Goal: Information Seeking & Learning: Check status

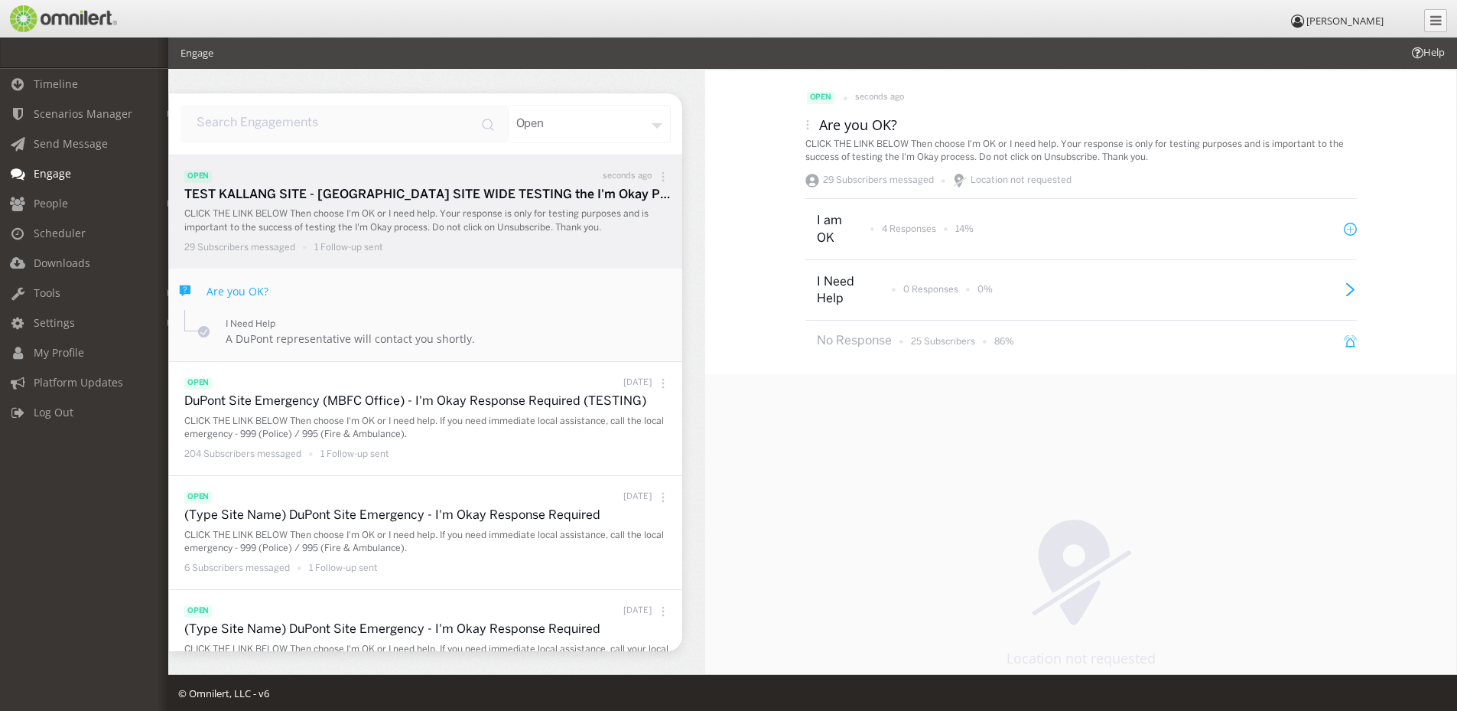
click at [348, 209] on p "CLICK THE LINK BELOW Then choose I'm OK or I need help. Your response is only f…" at bounding box center [429, 220] width 490 height 26
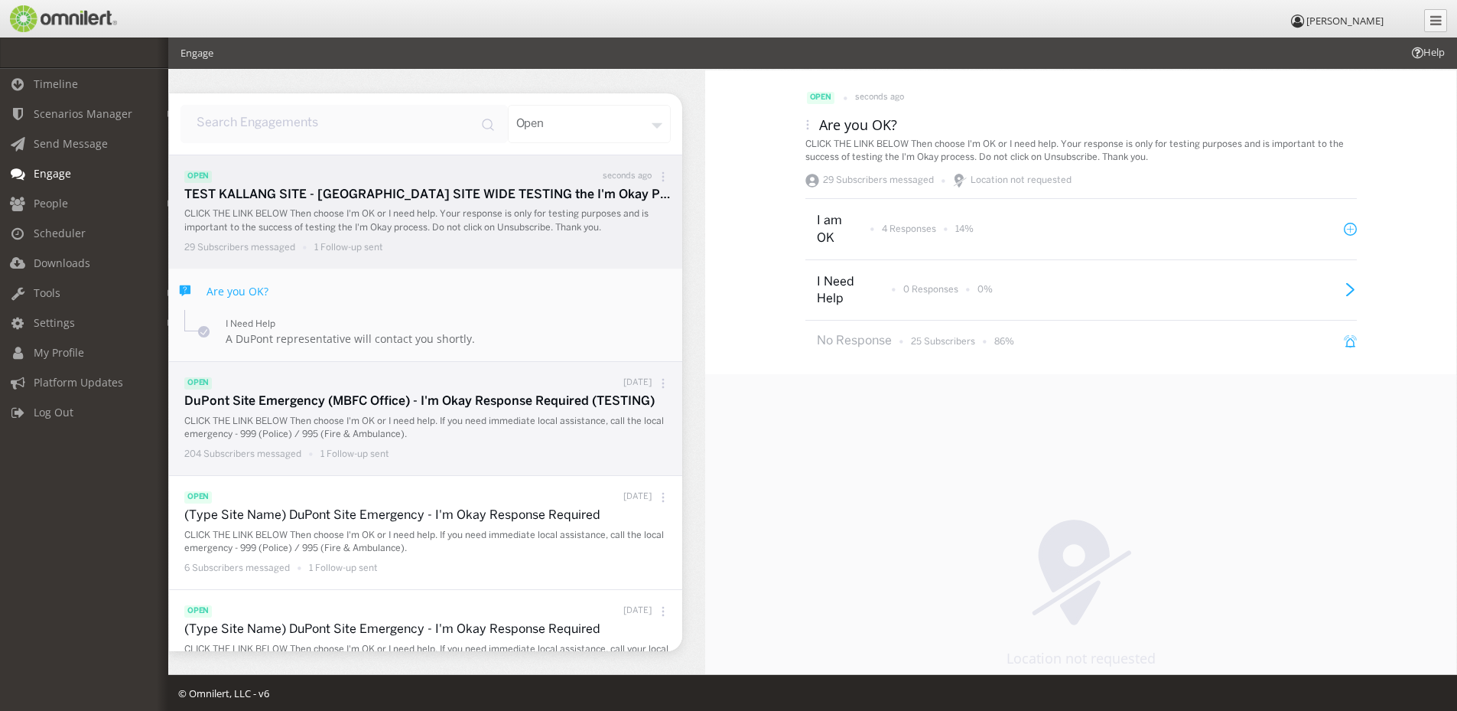
click at [334, 396] on p "DuPont Site Emergency (MBFC Office) - I'm Okay Response Required (TESTING)" at bounding box center [429, 402] width 490 height 18
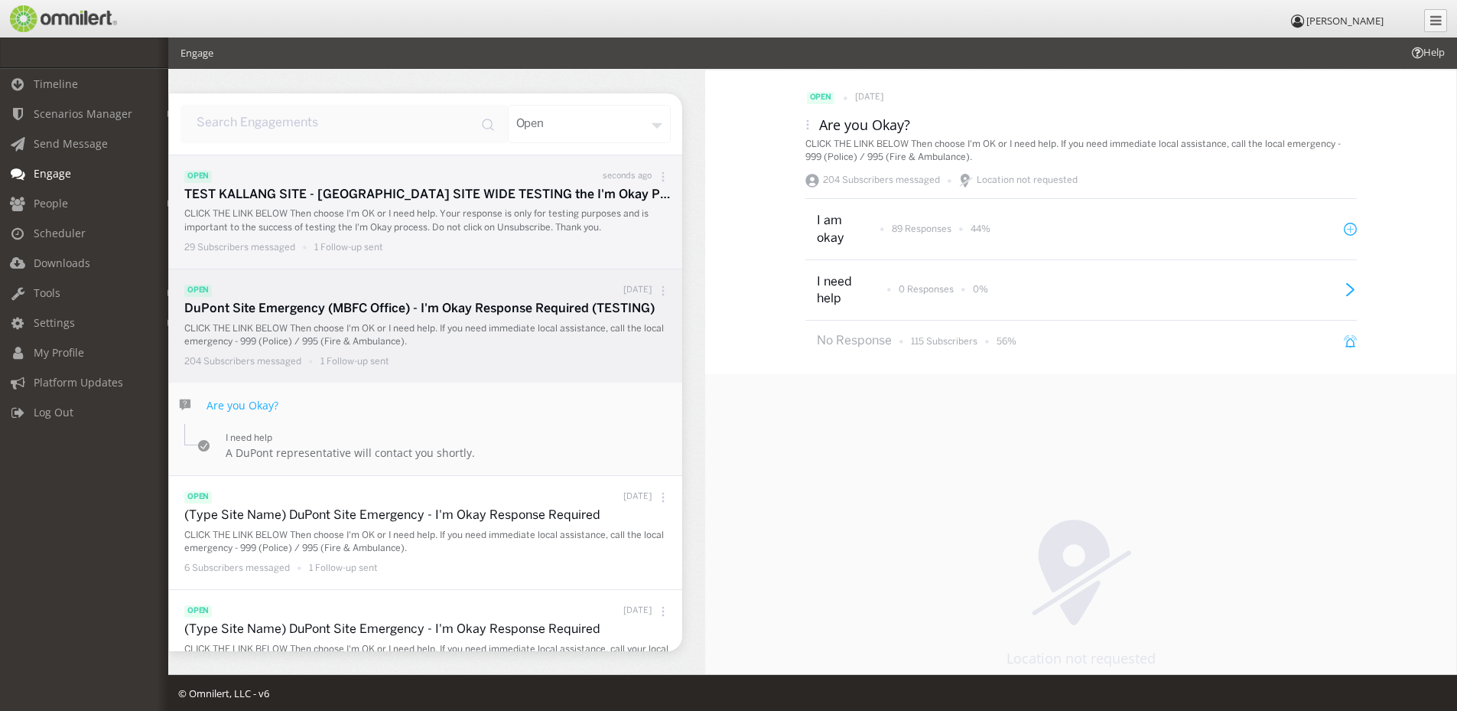
click at [371, 213] on p "CLICK THE LINK BELOW Then choose I'm OK or I need help. Your response is only f…" at bounding box center [429, 220] width 490 height 26
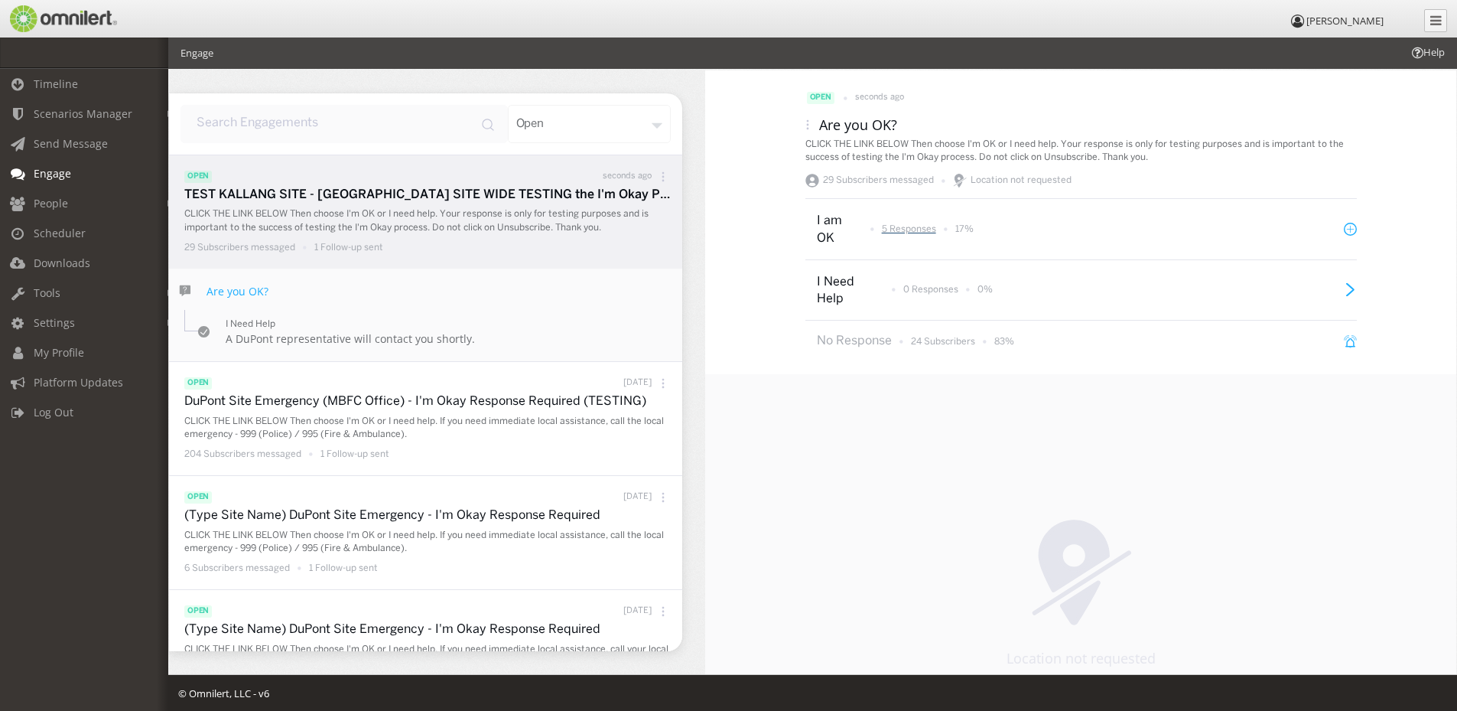
click at [894, 233] on p "5 Responses" at bounding box center [909, 229] width 54 height 13
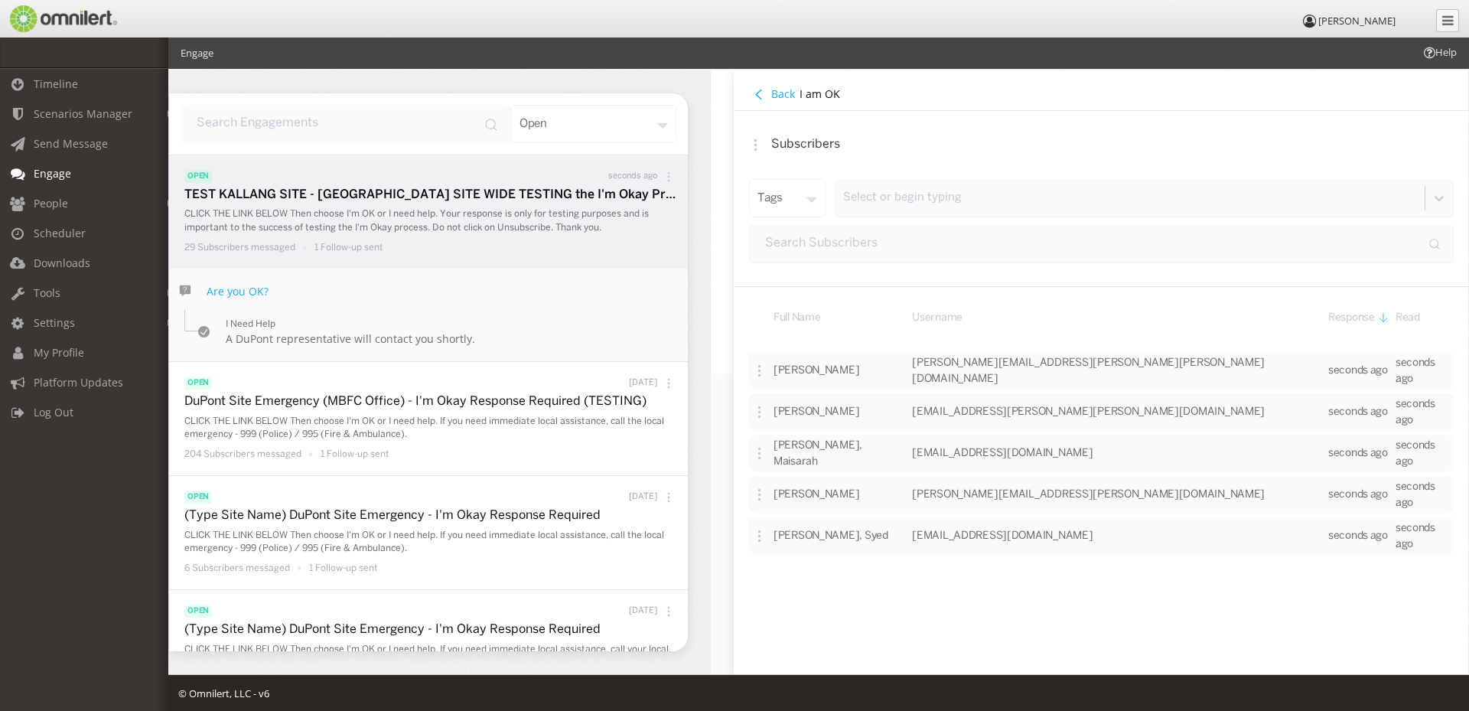
click at [773, 95] on h4 "Back" at bounding box center [783, 93] width 24 height 15
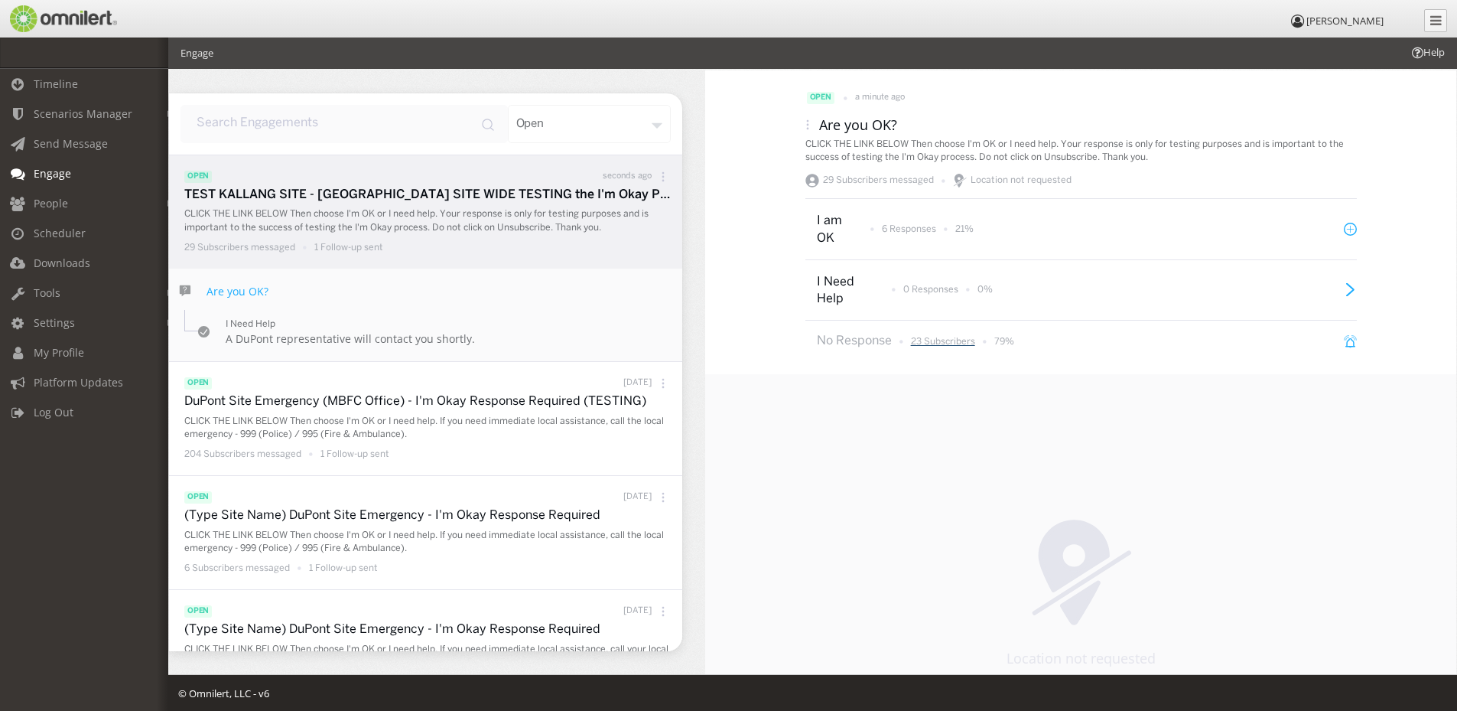
click at [941, 342] on p "23 Subscribers" at bounding box center [943, 341] width 64 height 13
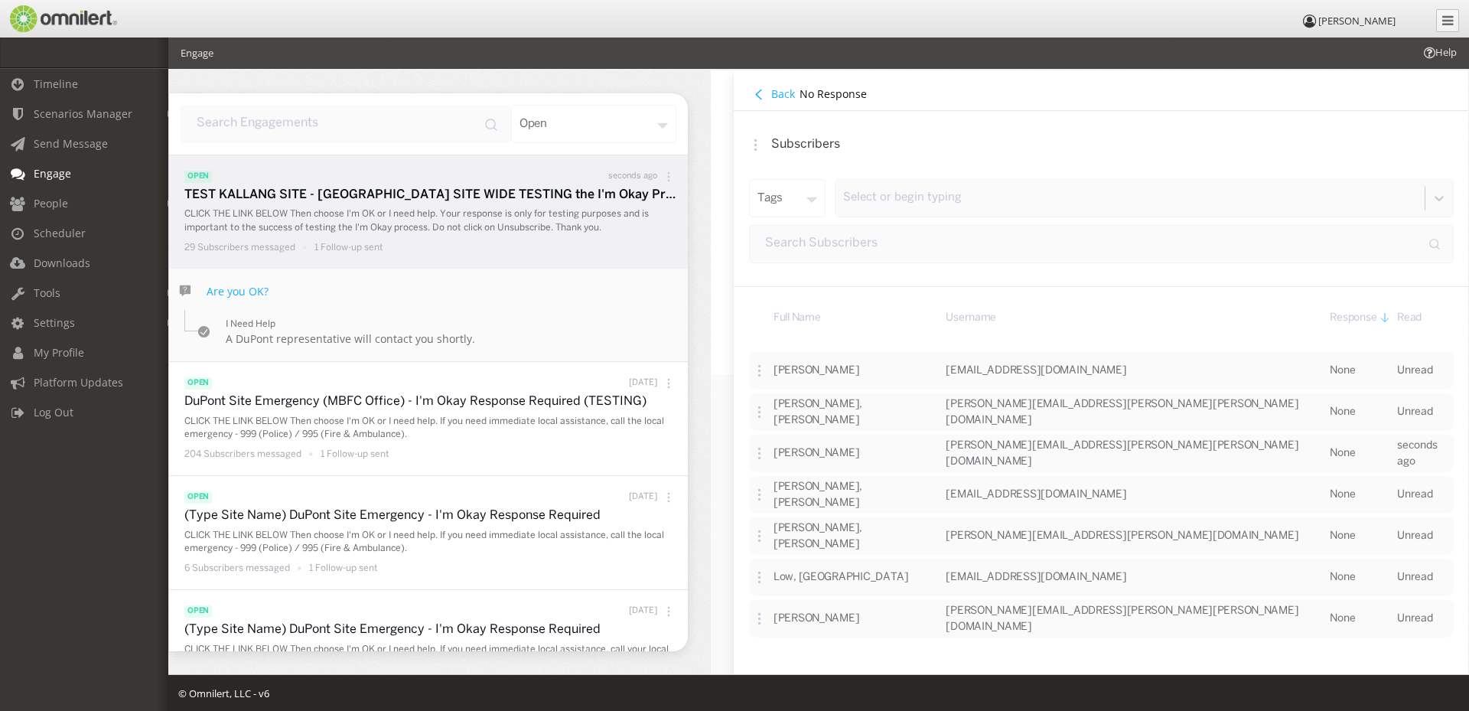
click at [776, 95] on h4 "Back" at bounding box center [783, 93] width 24 height 15
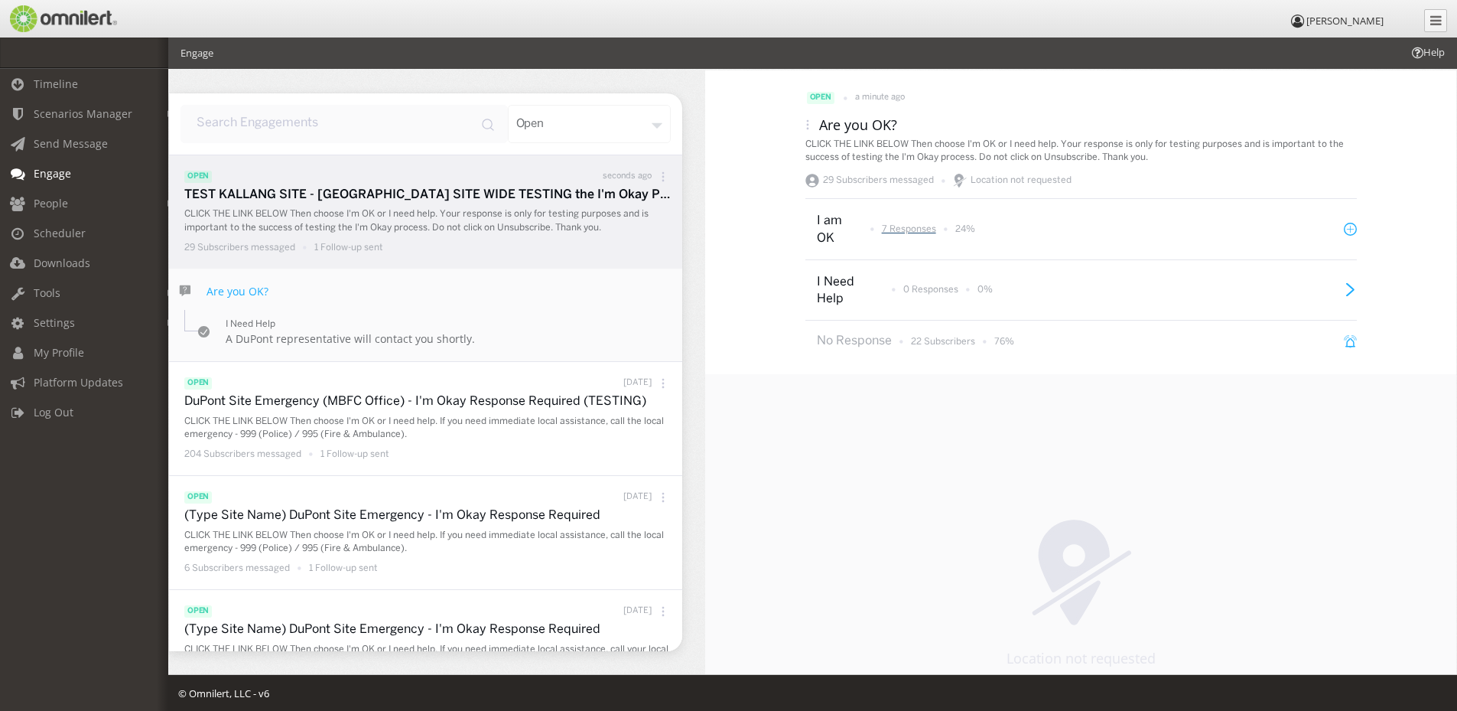
click at [910, 224] on p "7 Responses" at bounding box center [909, 229] width 54 height 13
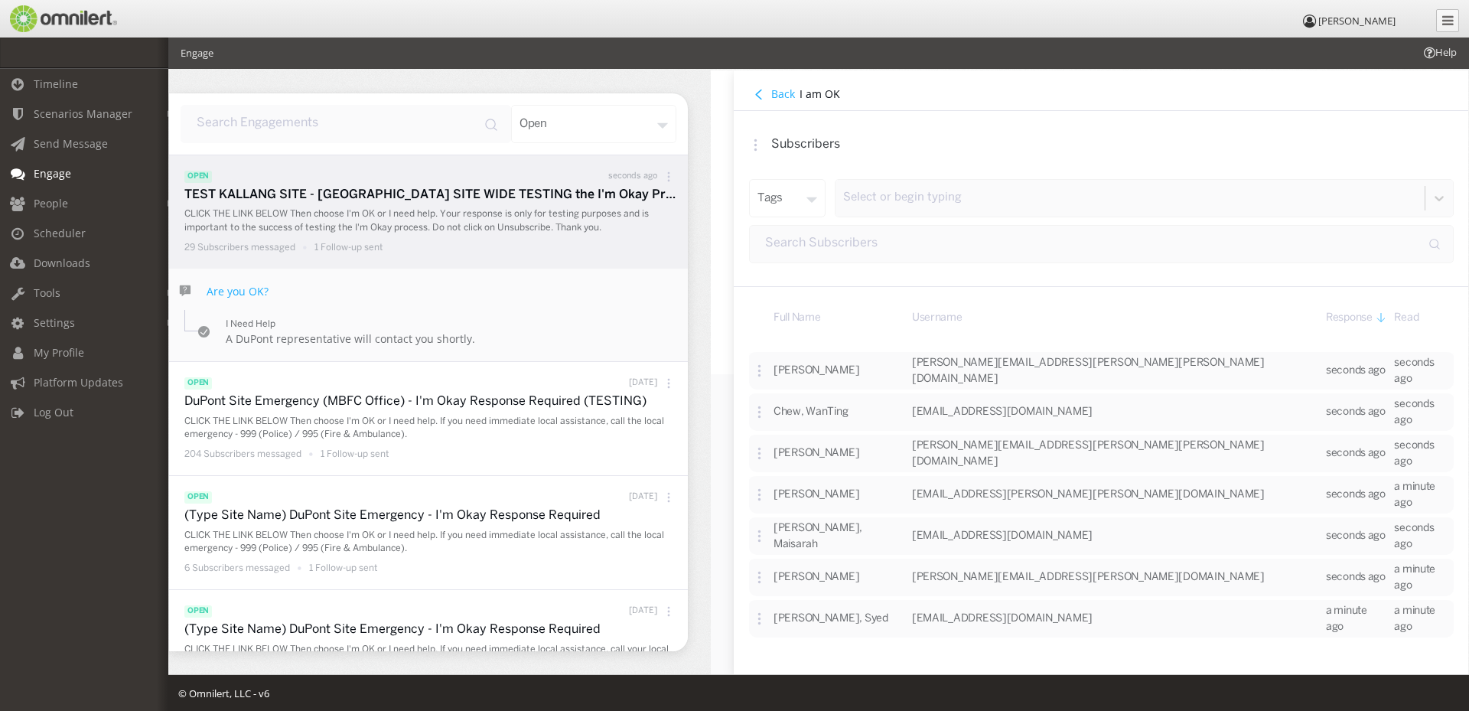
click at [777, 93] on h4 "Back" at bounding box center [783, 93] width 24 height 15
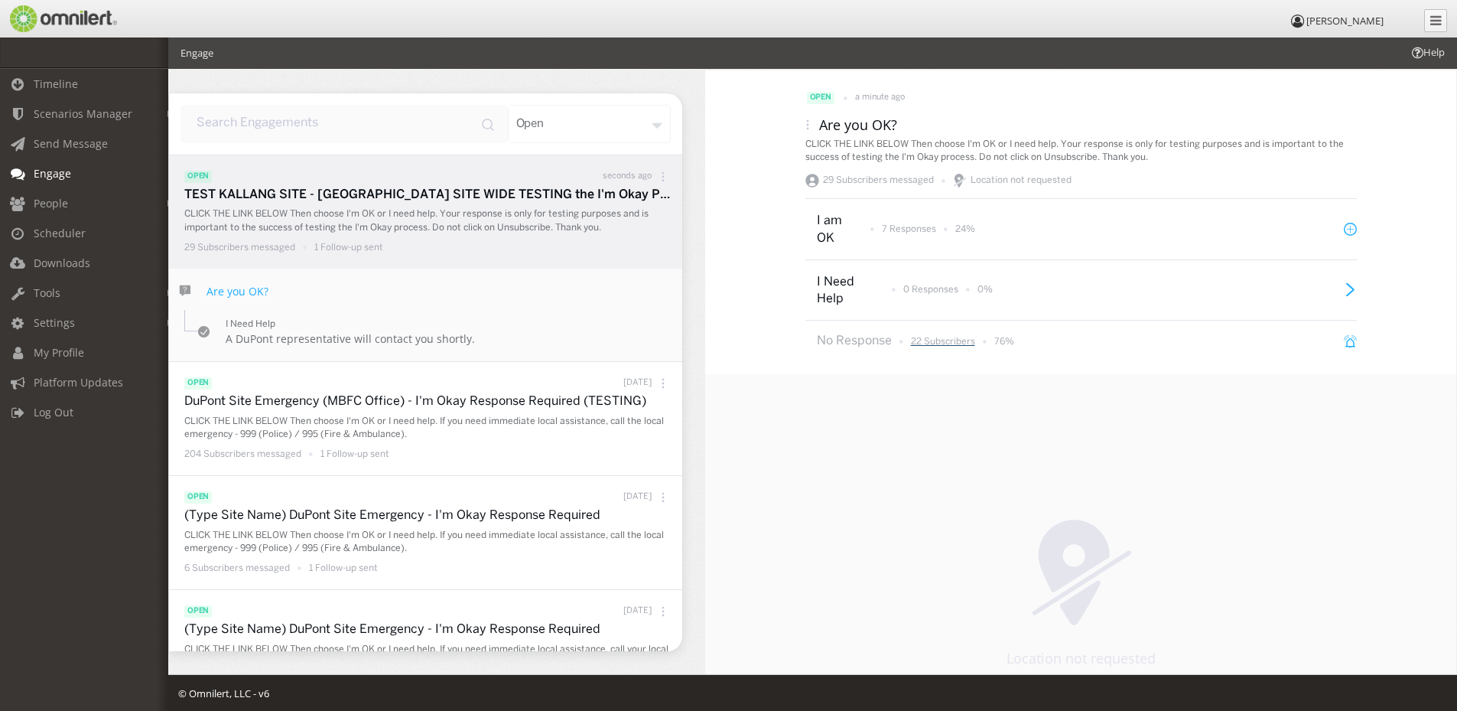
click at [938, 343] on p "22 Subscribers" at bounding box center [943, 341] width 64 height 13
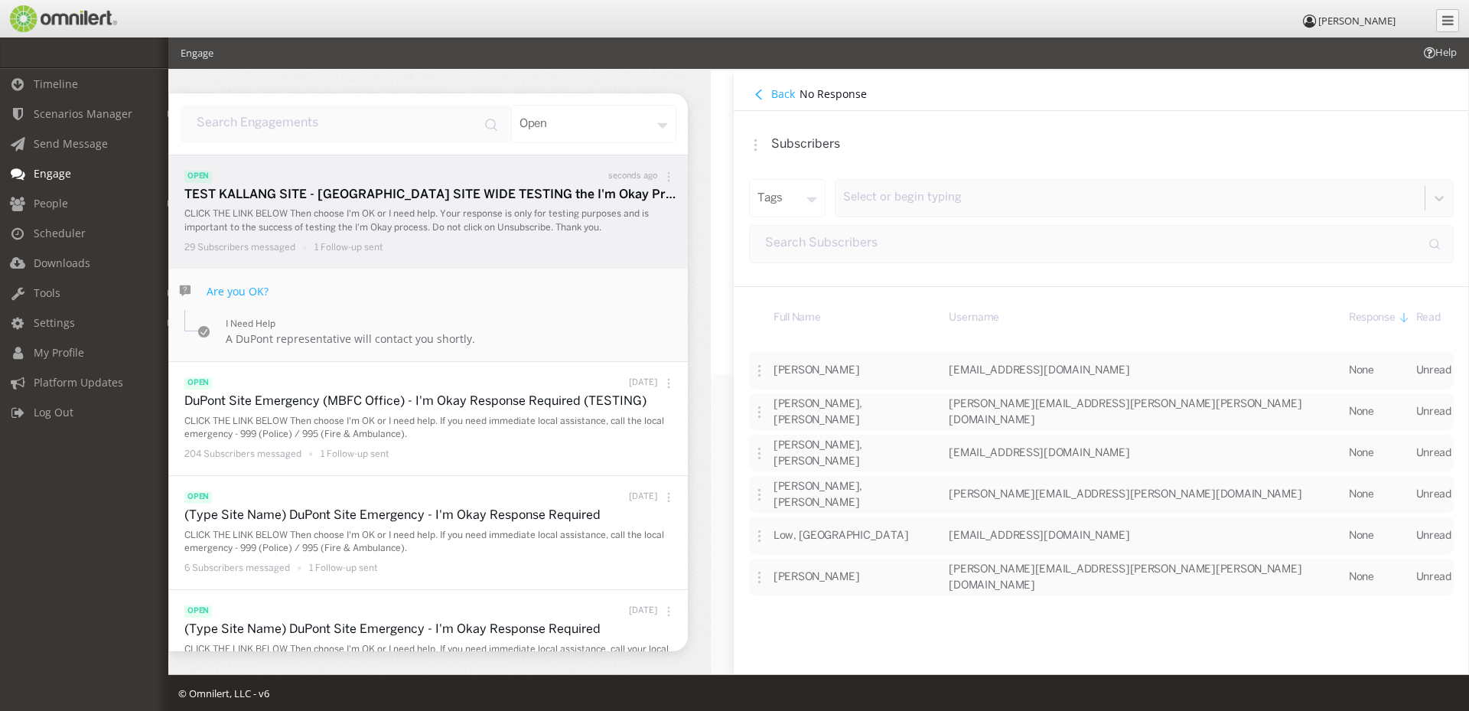
click at [770, 92] on button "Back" at bounding box center [774, 94] width 50 height 17
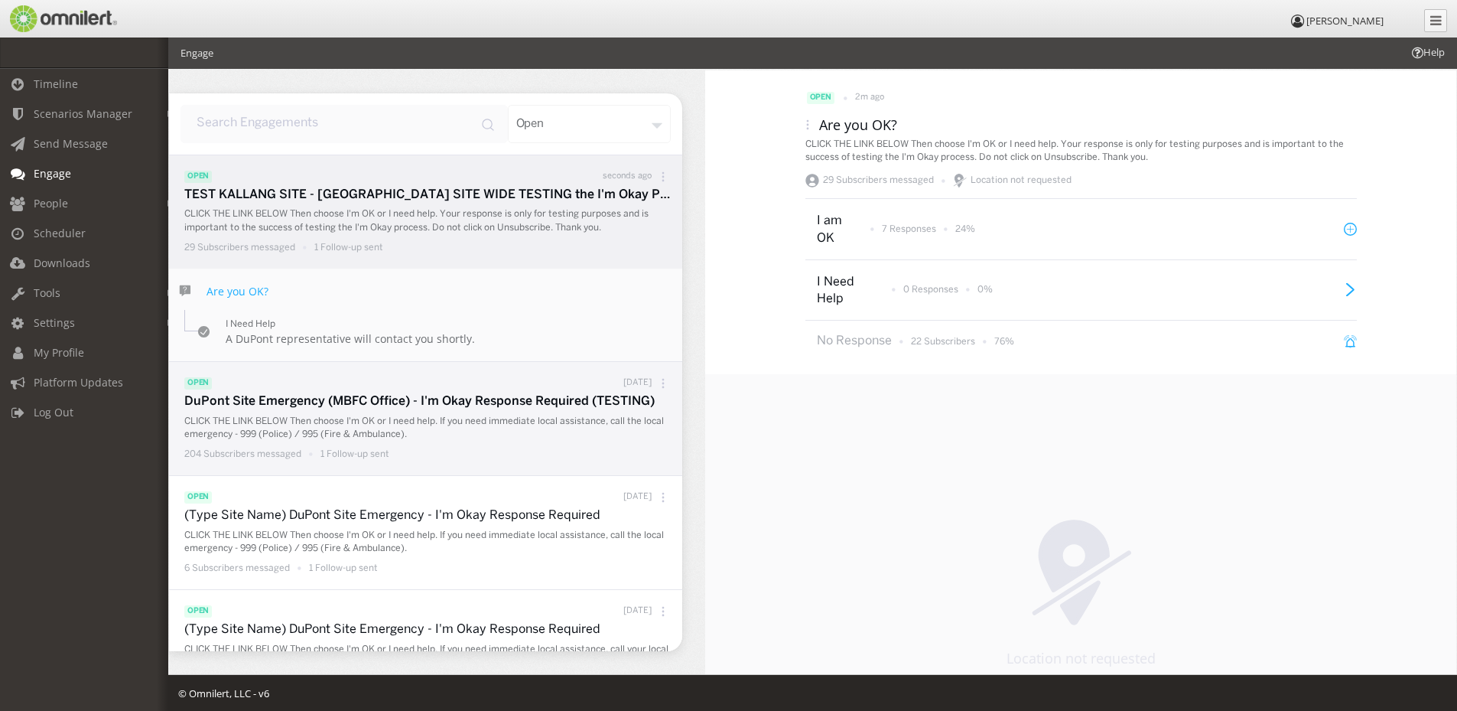
click at [447, 437] on p "CLICK THE LINK BELOW Then choose I'm OK or I need help. If you need immediate l…" at bounding box center [429, 428] width 490 height 26
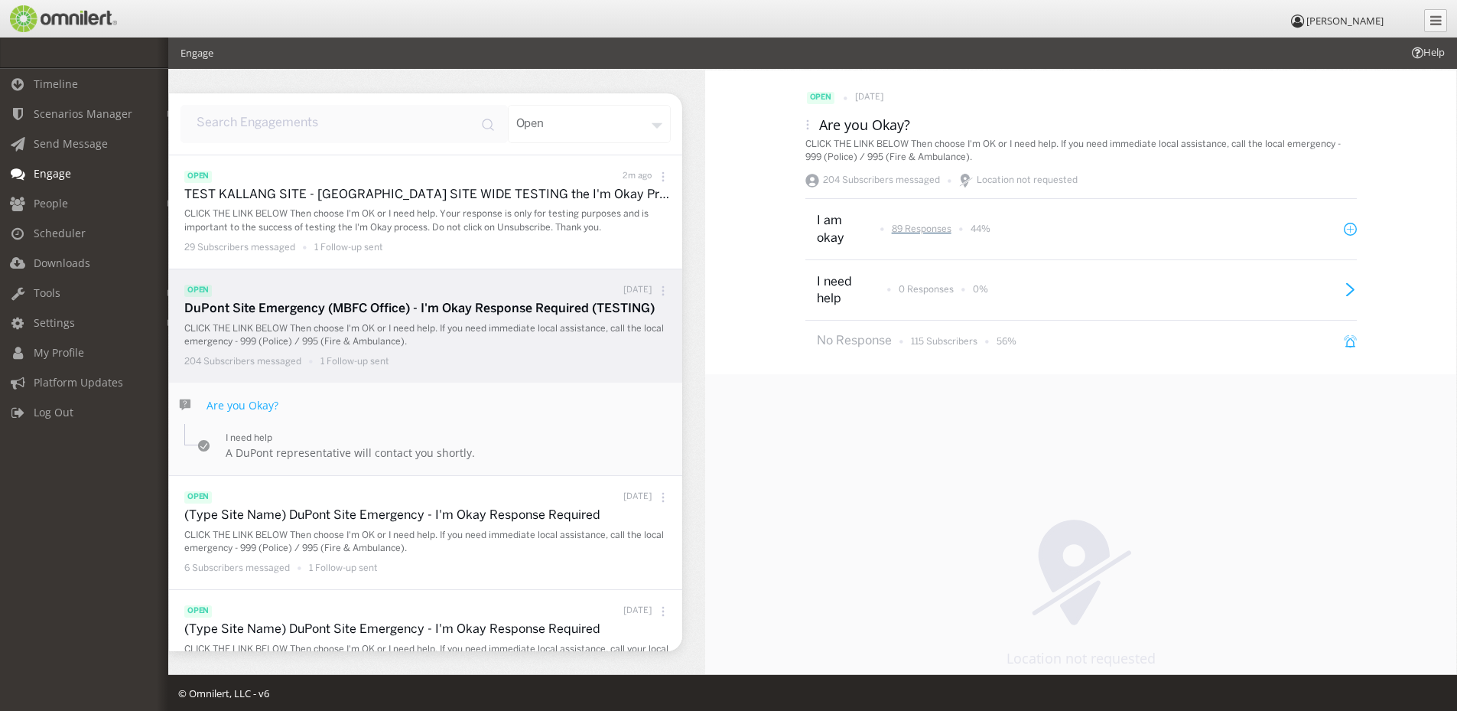
click at [916, 227] on p "89 Responses" at bounding box center [922, 229] width 60 height 13
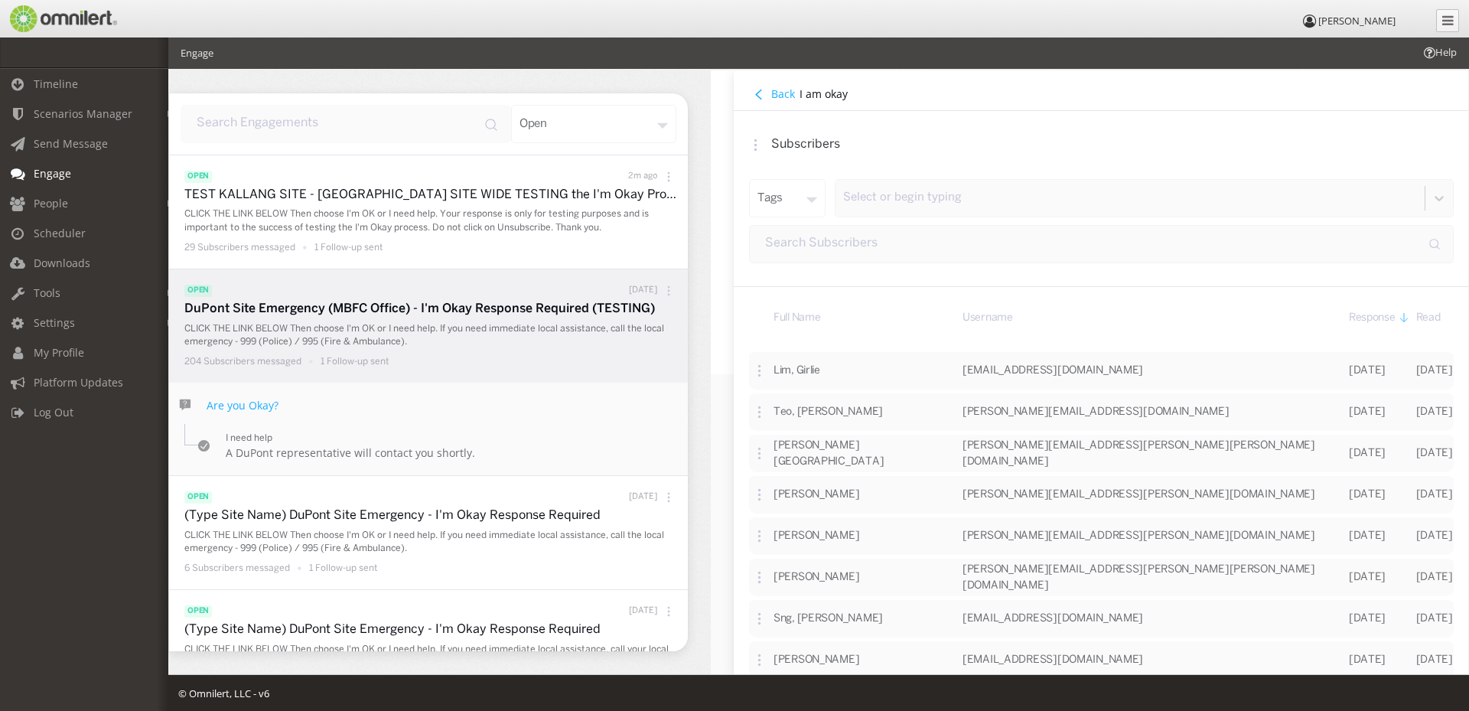
click at [783, 97] on h4 "Back" at bounding box center [783, 93] width 24 height 15
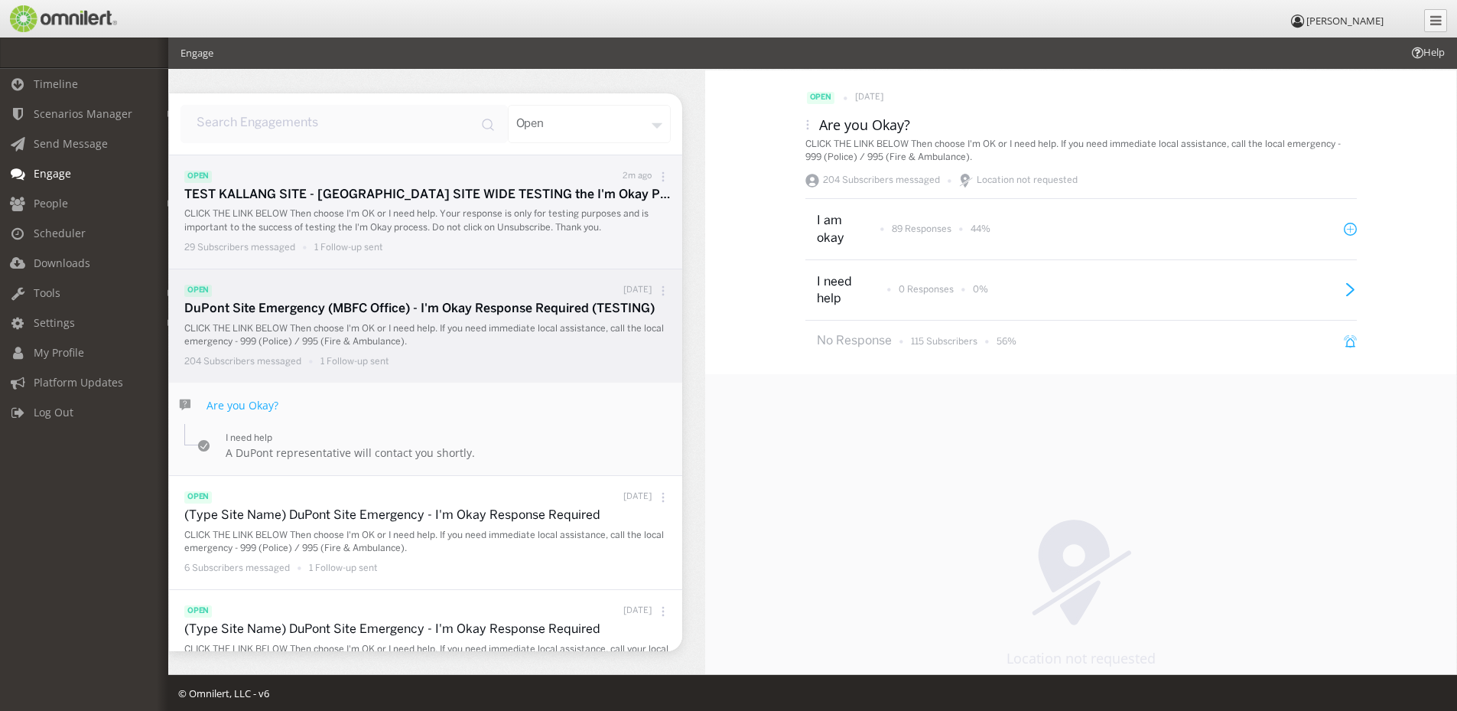
click at [426, 204] on div "TEST KALLANG SITE - [GEOGRAPHIC_DATA] SITE WIDE TESTING the I'm Okay Process - …" at bounding box center [429, 222] width 490 height 70
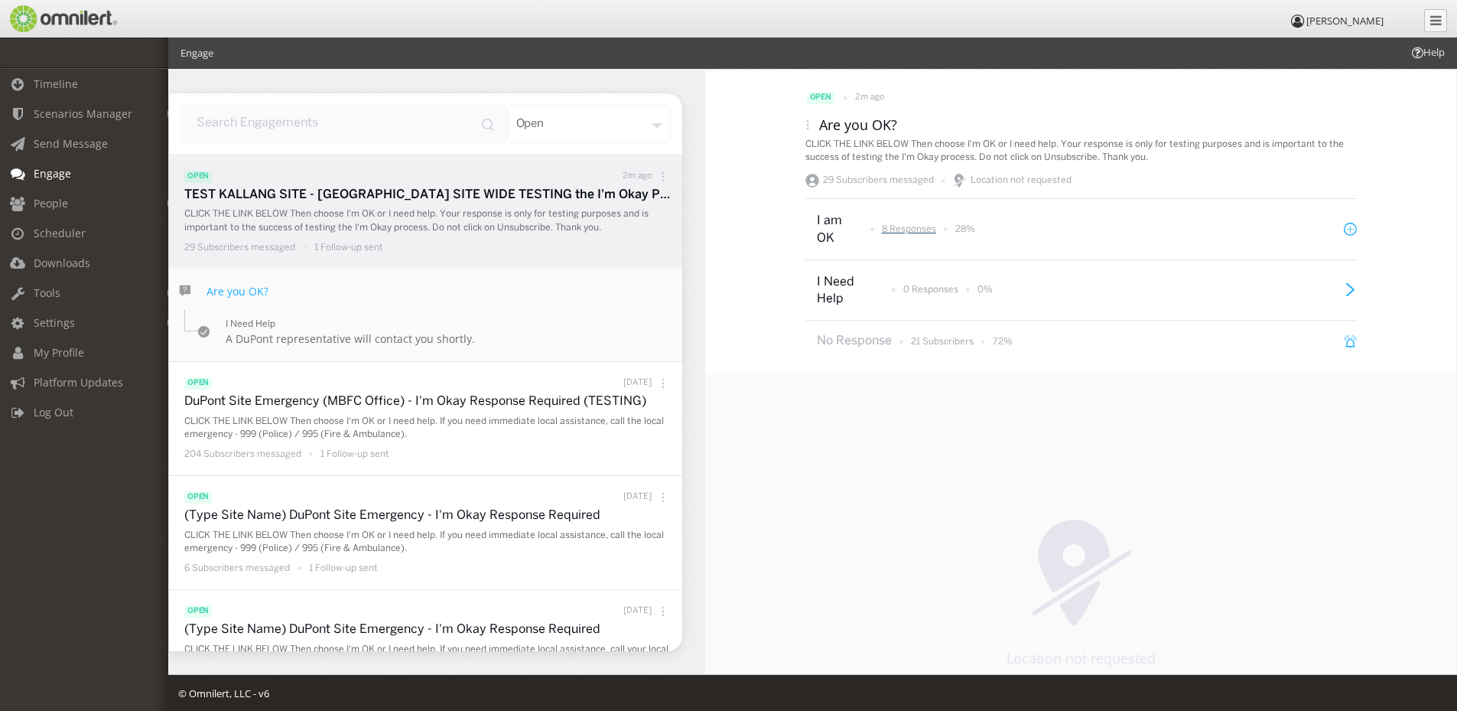
click at [886, 230] on p "8 Responses" at bounding box center [909, 229] width 54 height 13
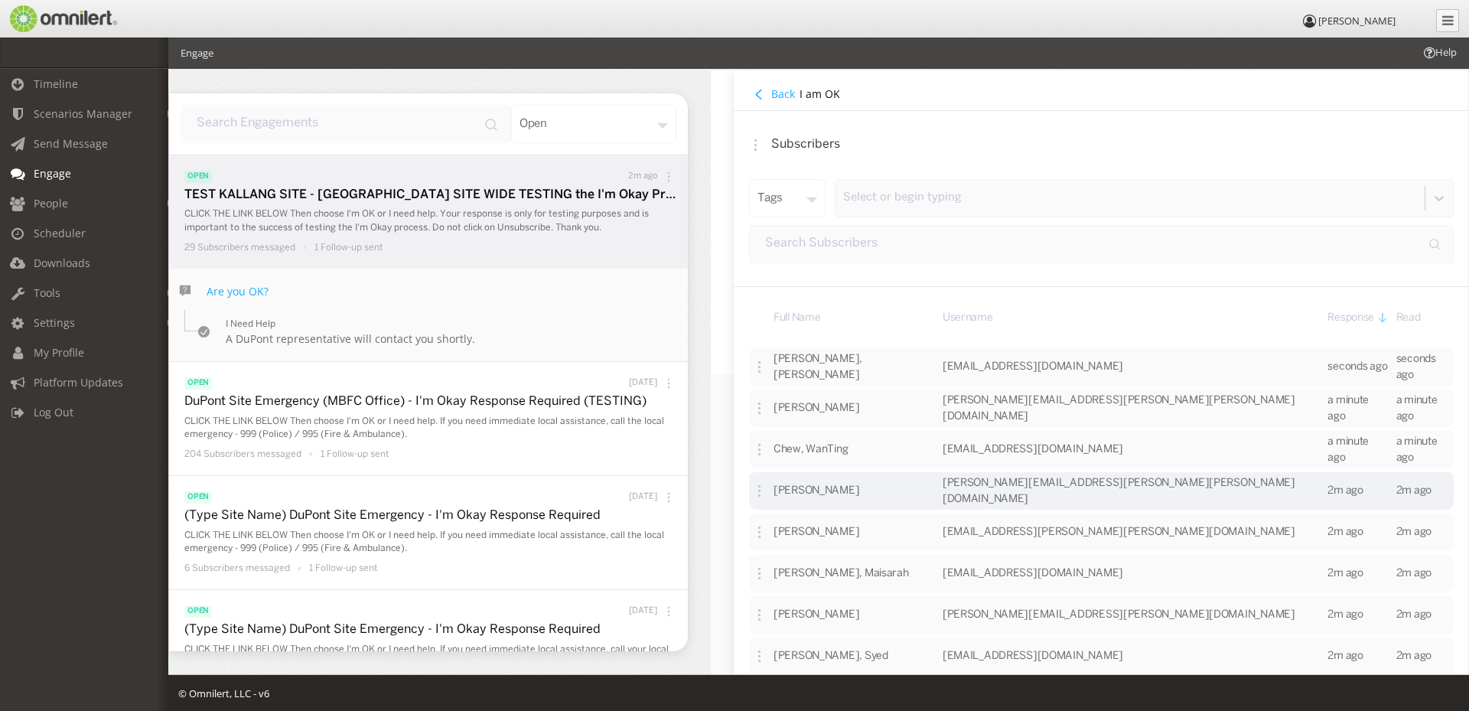
scroll to position [5, 0]
click at [780, 90] on h4 "Back" at bounding box center [783, 93] width 24 height 15
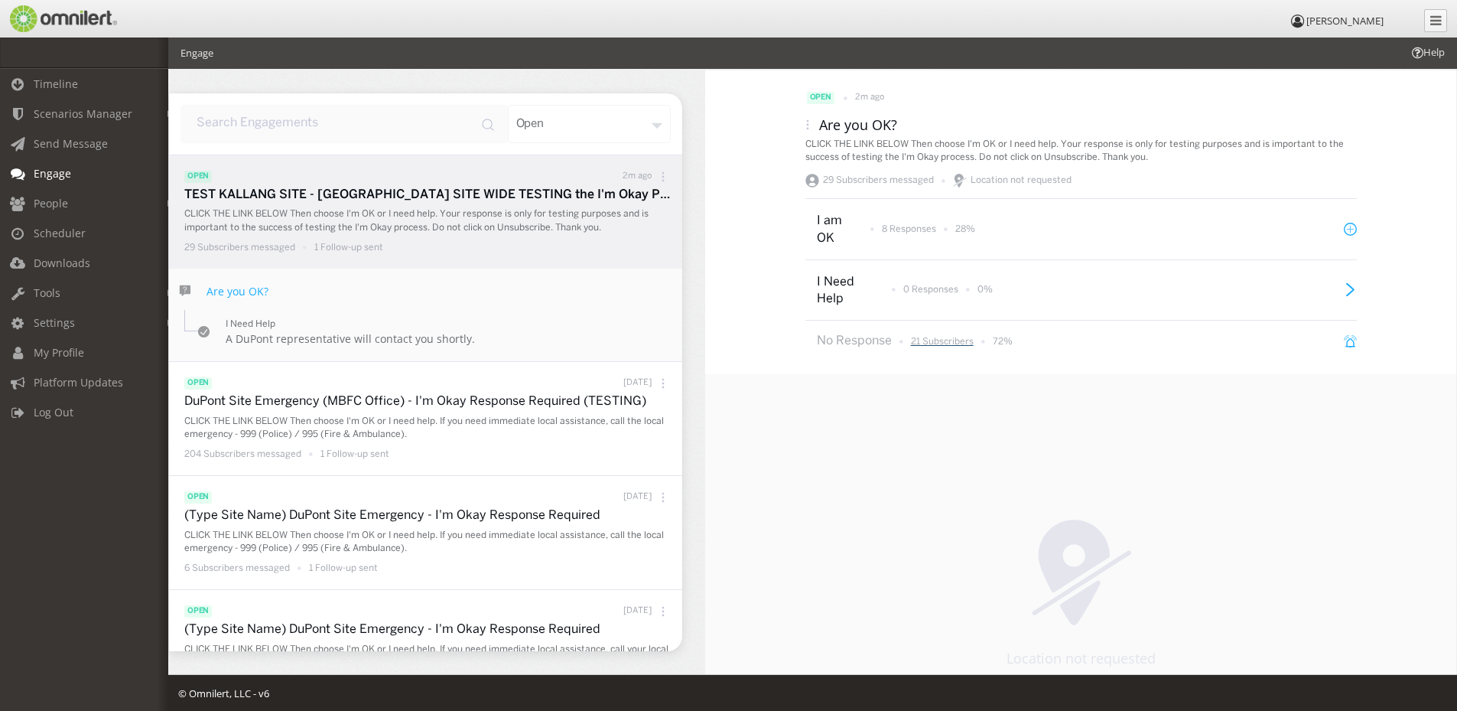
click at [943, 344] on p "21 Subscribers" at bounding box center [942, 341] width 63 height 13
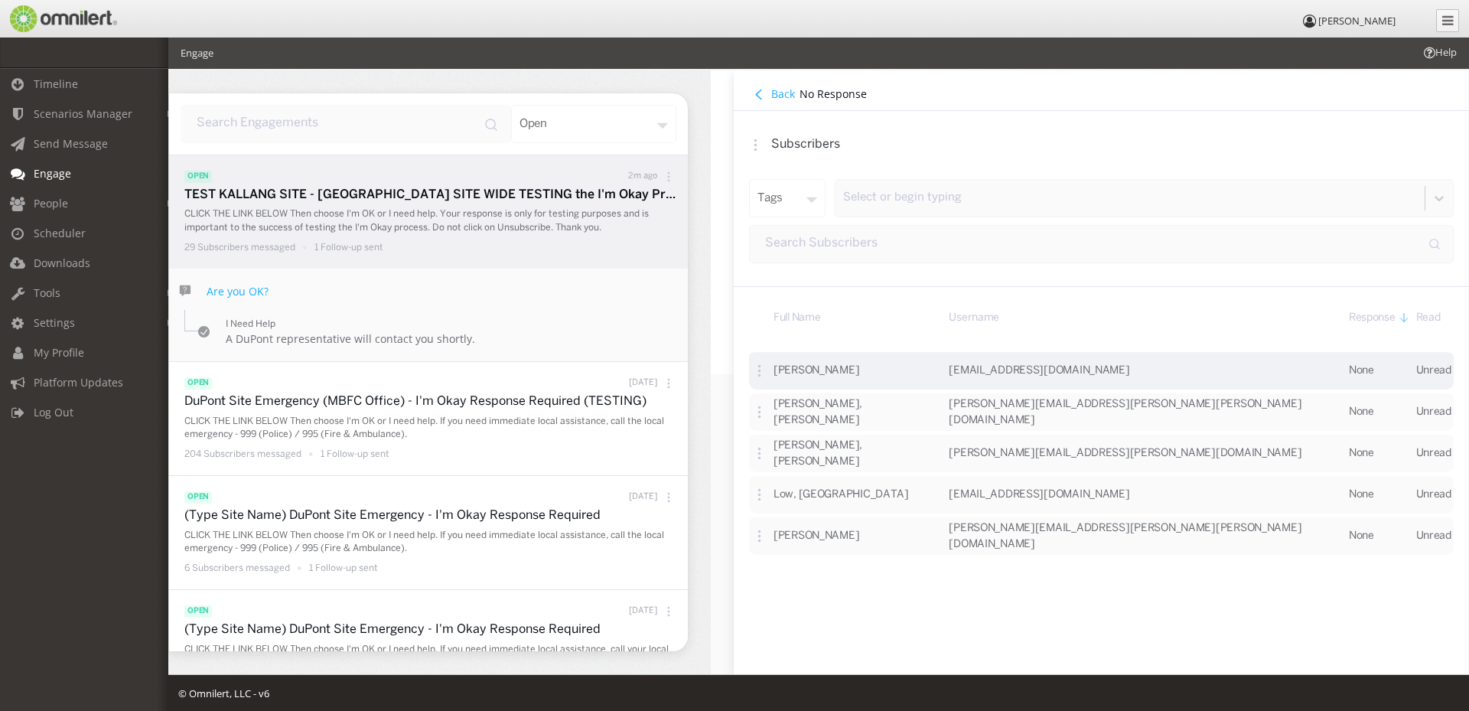
click at [766, 373] on td at bounding box center [757, 368] width 17 height 41
click at [762, 369] on icon at bounding box center [759, 369] width 13 height 13
click at [854, 629] on div "Full Name Username Response Read [PERSON_NAME] [EMAIL_ADDRESS][DOMAIN_NAME] Non…" at bounding box center [1101, 480] width 735 height 387
click at [760, 371] on icon at bounding box center [758, 370] width 2 height 2
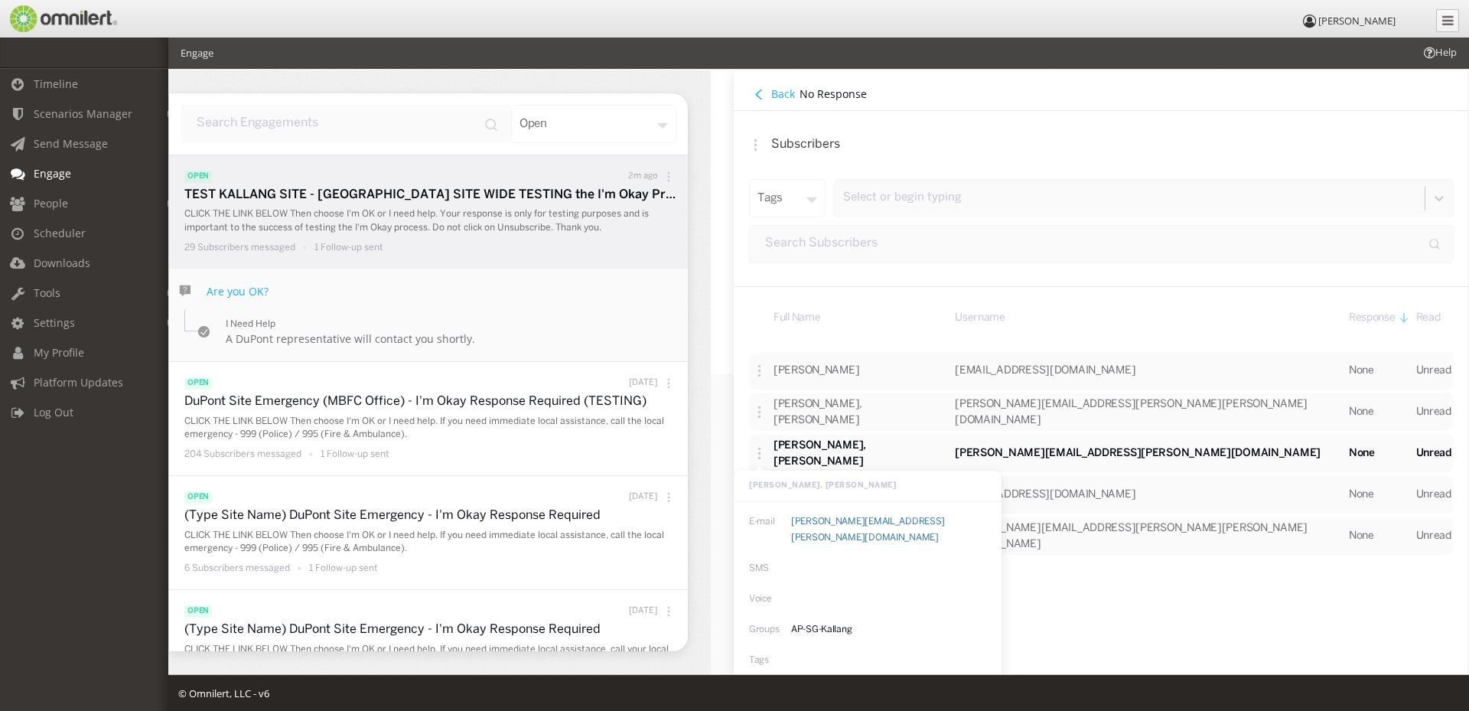
click at [1138, 642] on div "Full Name Username Response Read [PERSON_NAME] [EMAIL_ADDRESS][DOMAIN_NAME] Non…" at bounding box center [1101, 480] width 735 height 387
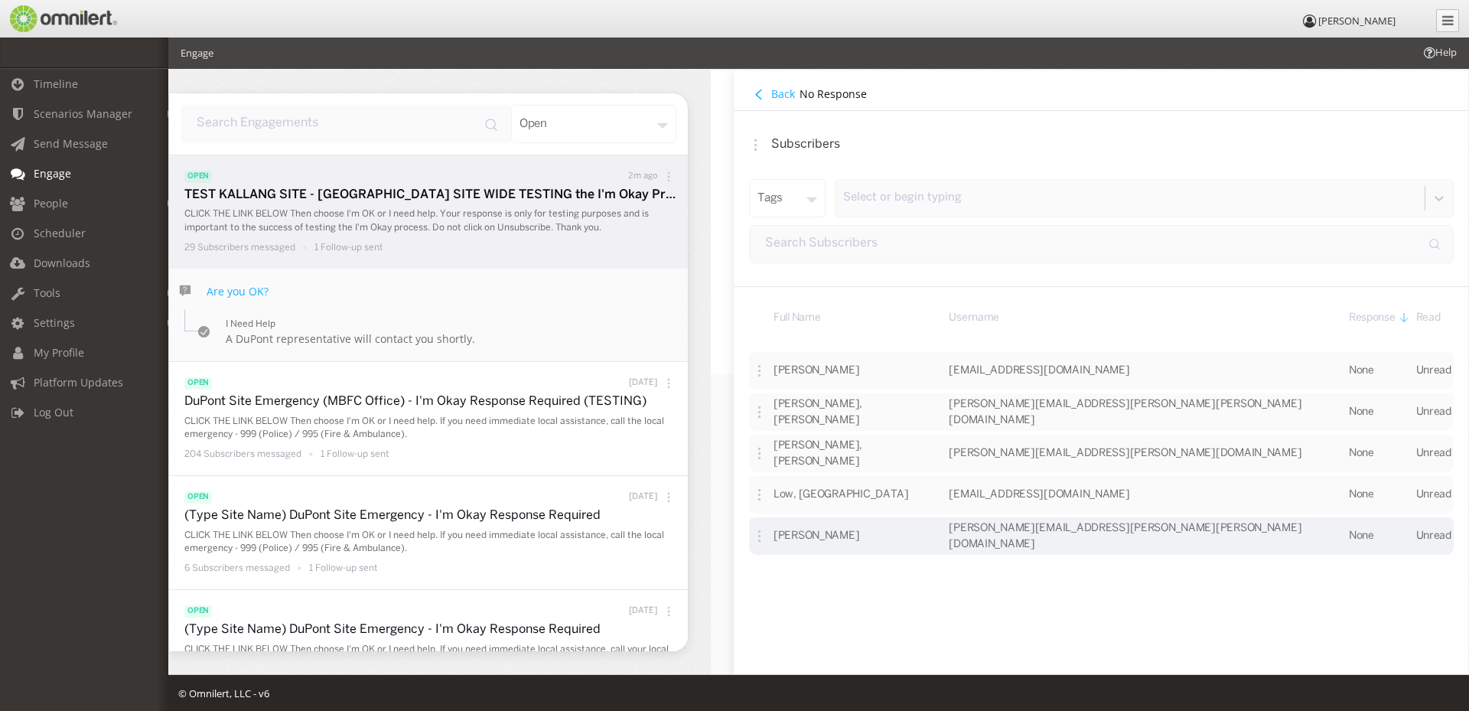
click at [760, 376] on icon at bounding box center [759, 369] width 13 height 13
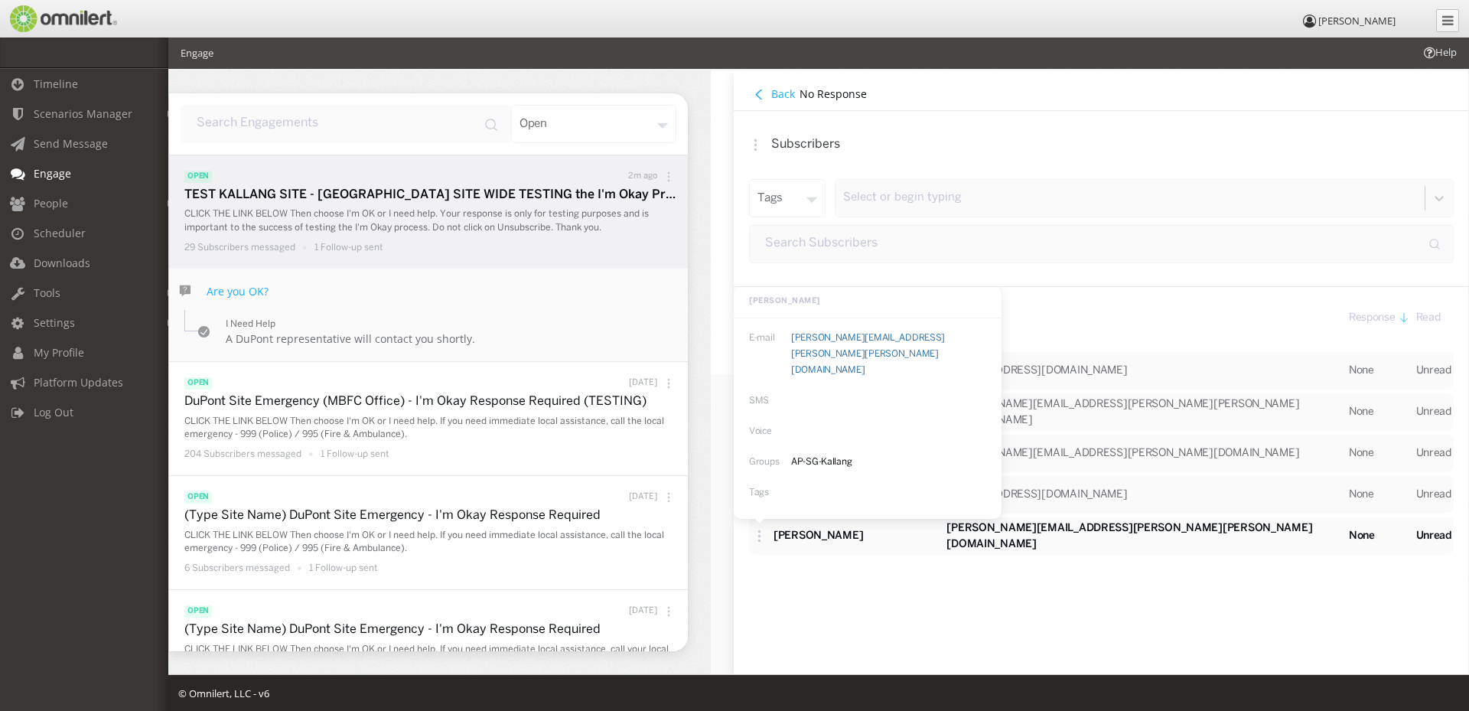
click at [921, 583] on div "Full Name Username Response Read [PERSON_NAME] [EMAIL_ADDRESS][DOMAIN_NAME] Non…" at bounding box center [1101, 480] width 735 height 387
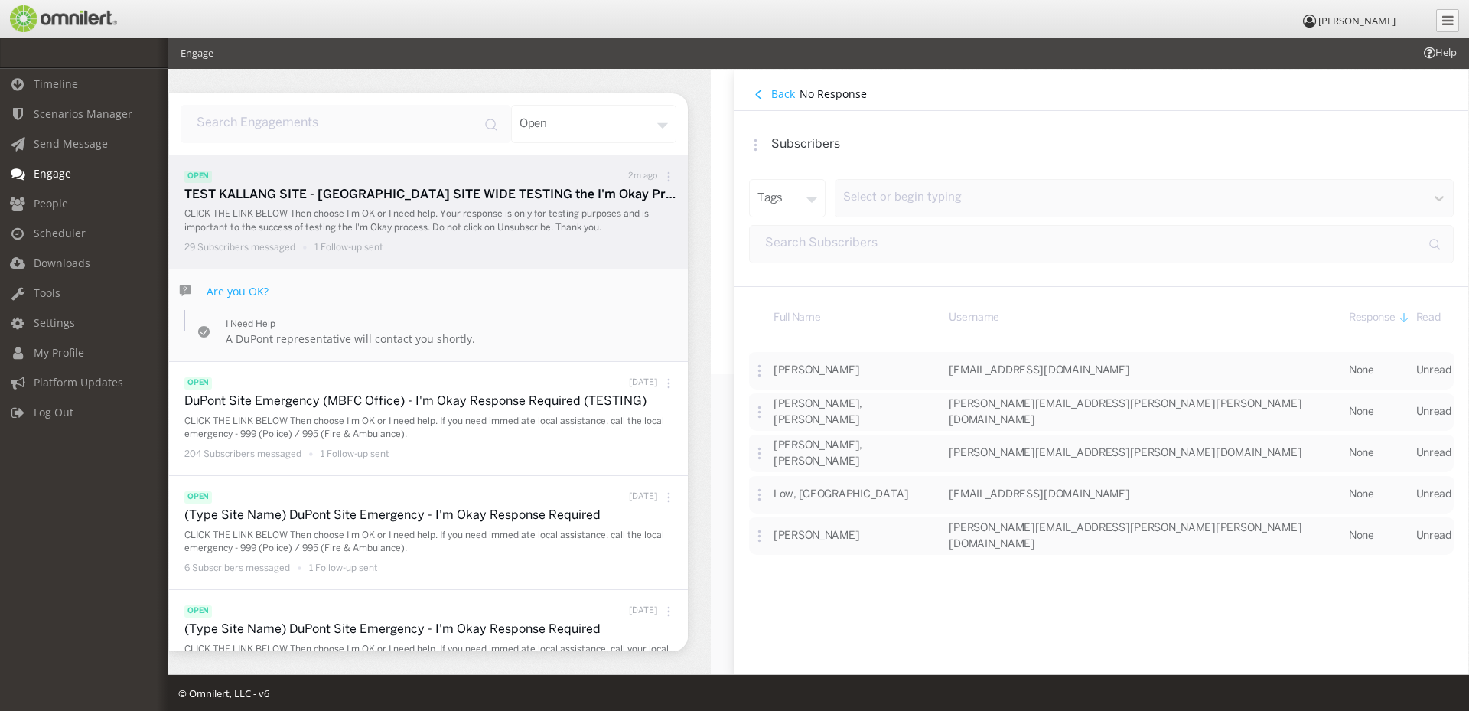
click at [773, 90] on h4 "Back" at bounding box center [783, 93] width 24 height 15
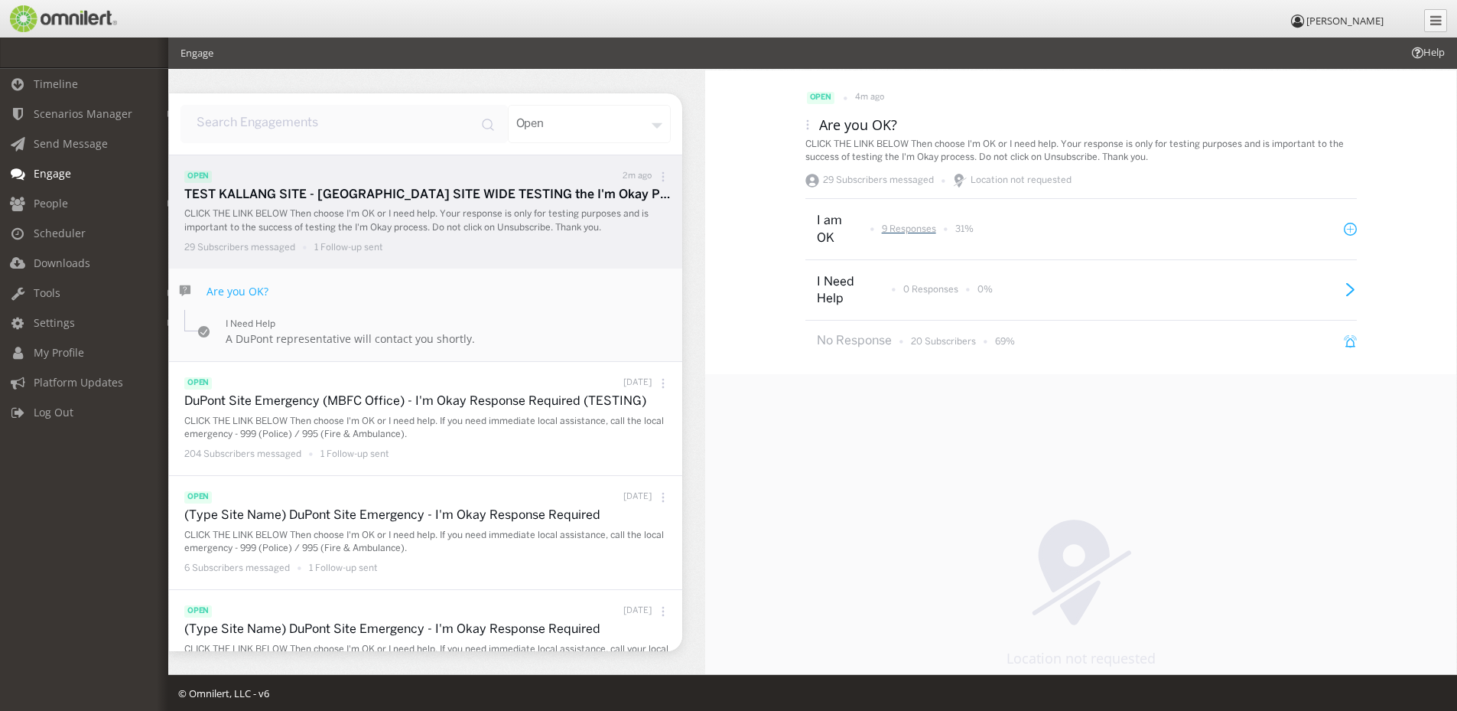
click at [904, 226] on p "9 Responses" at bounding box center [909, 229] width 54 height 13
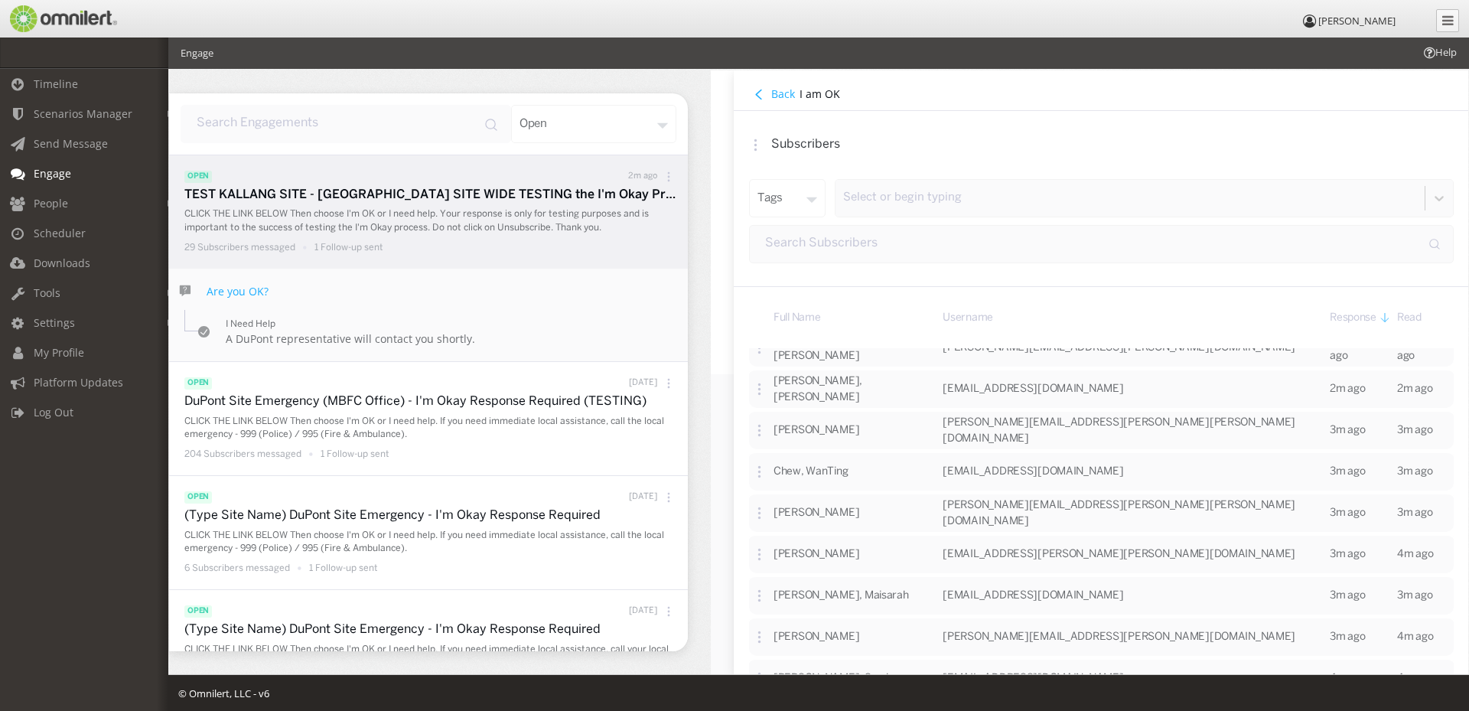
scroll to position [0, 0]
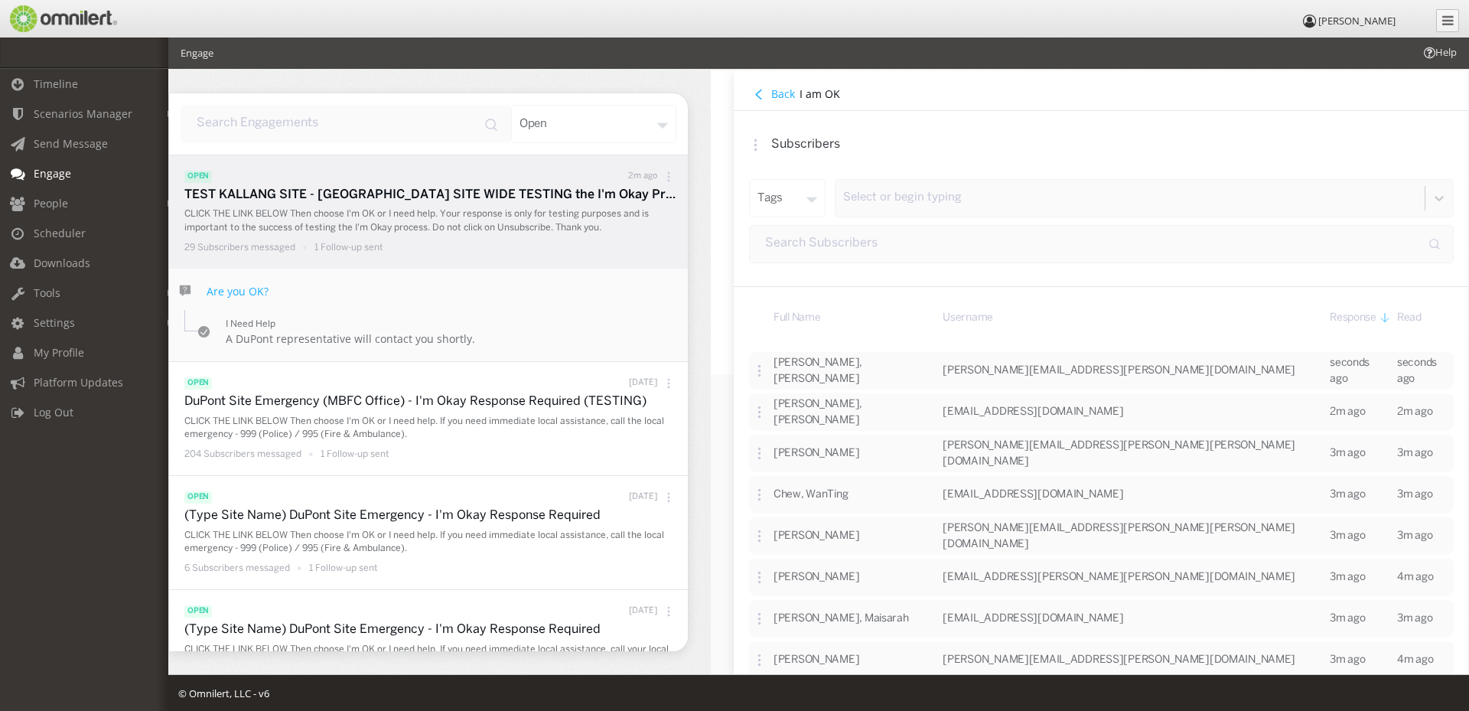
click at [777, 90] on h4 "Back" at bounding box center [783, 93] width 24 height 15
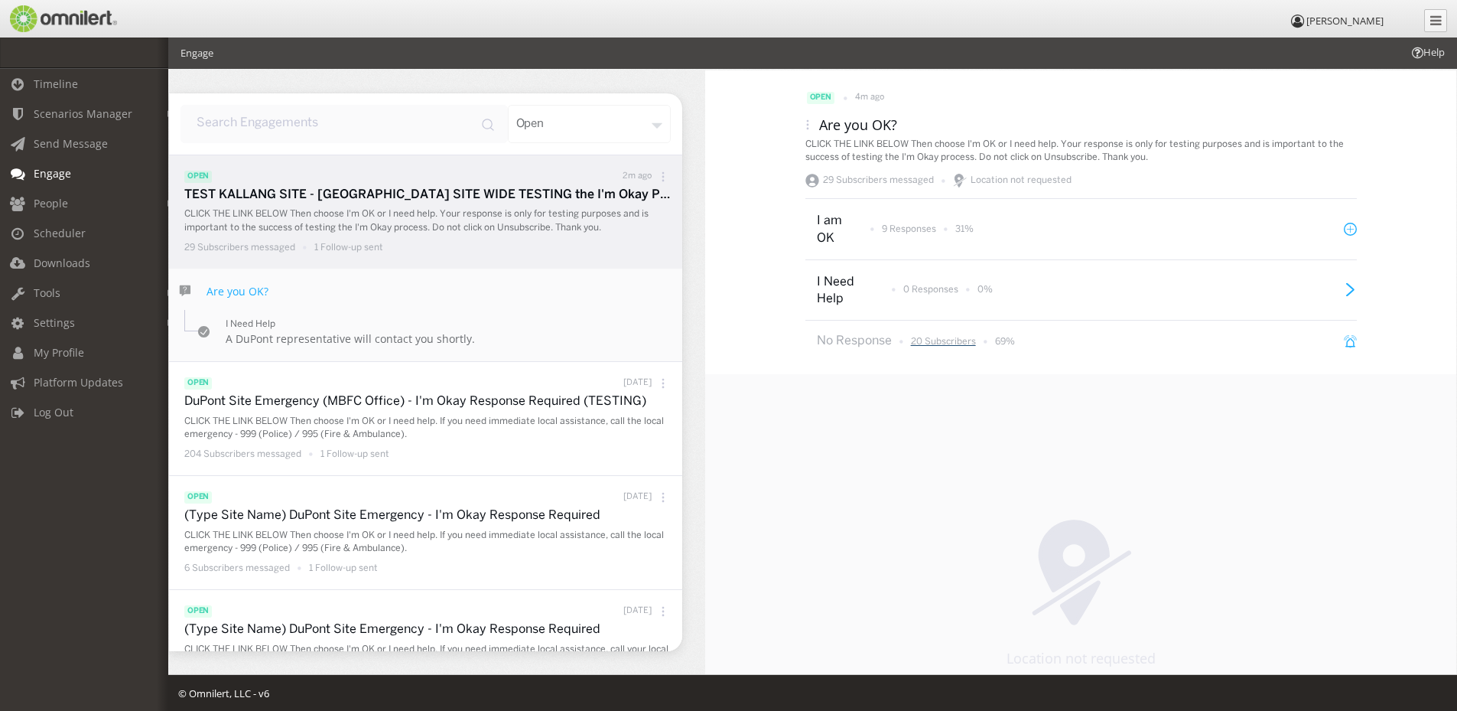
click at [943, 347] on p "20 Subscribers" at bounding box center [943, 341] width 65 height 13
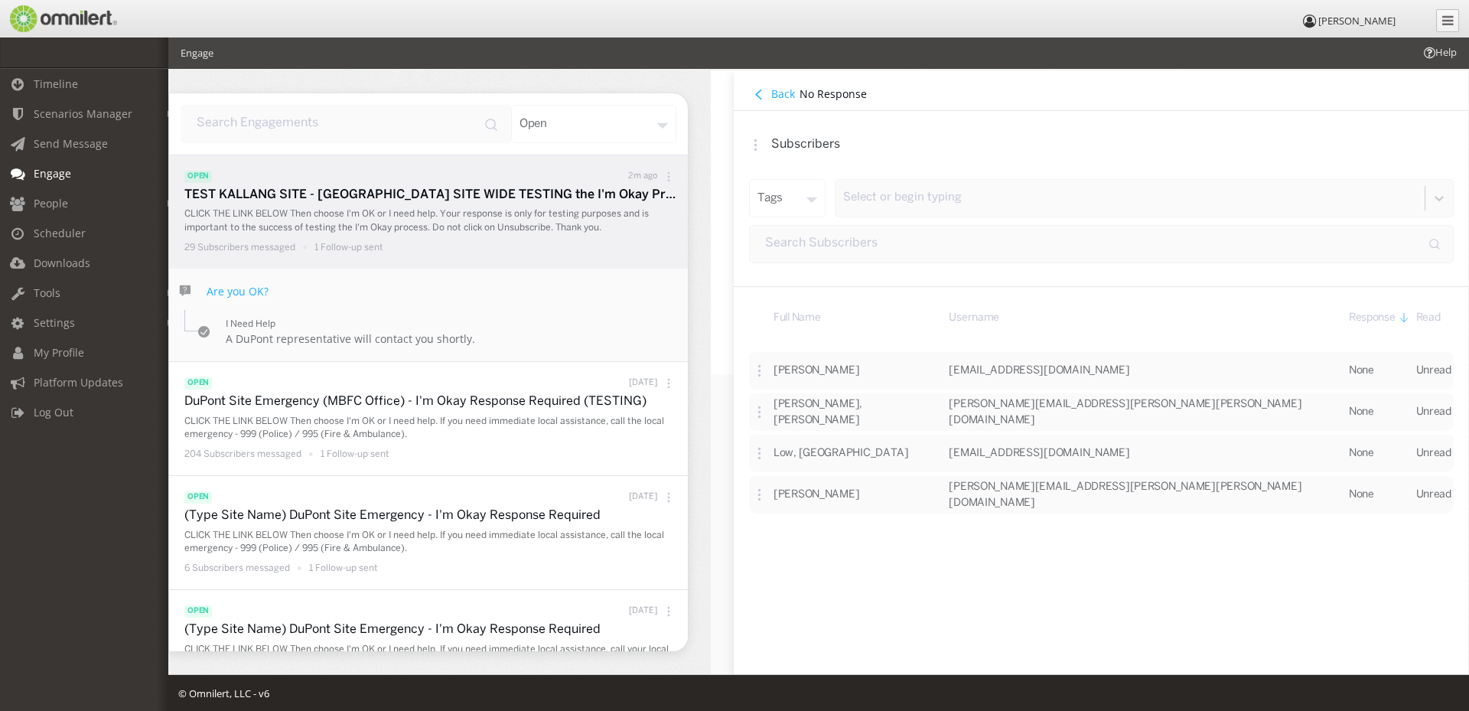
click at [783, 96] on h4 "Back" at bounding box center [783, 93] width 24 height 15
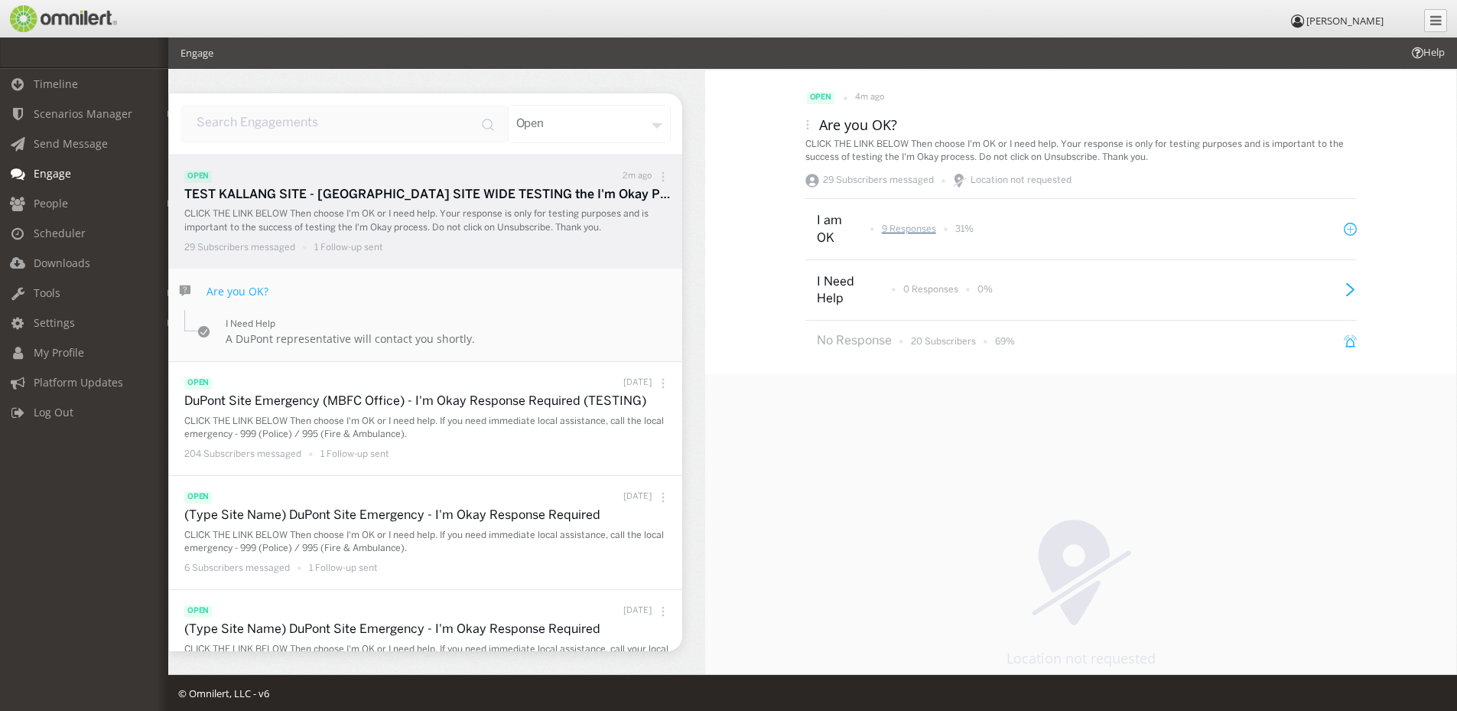
click at [894, 227] on p "9 Responses" at bounding box center [909, 229] width 54 height 13
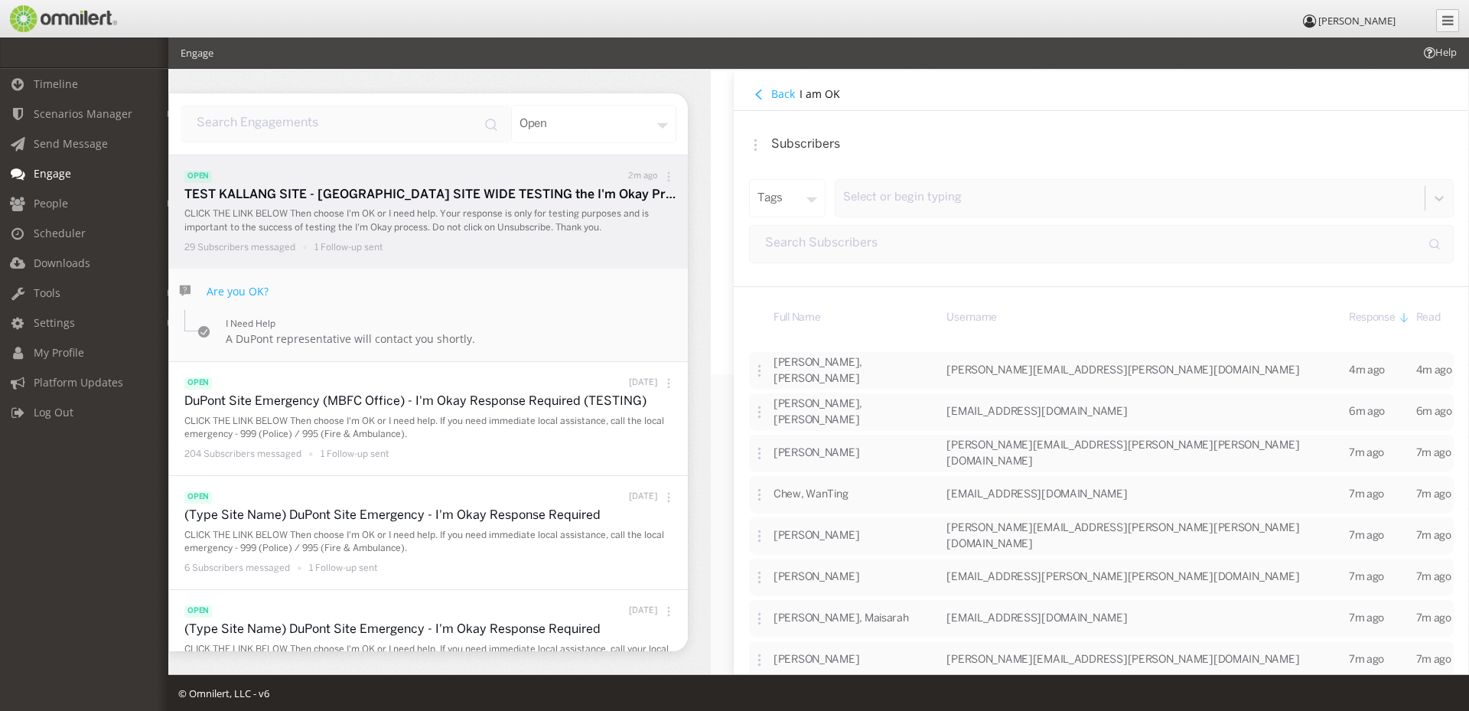
click at [777, 96] on h4 "Back" at bounding box center [783, 93] width 24 height 15
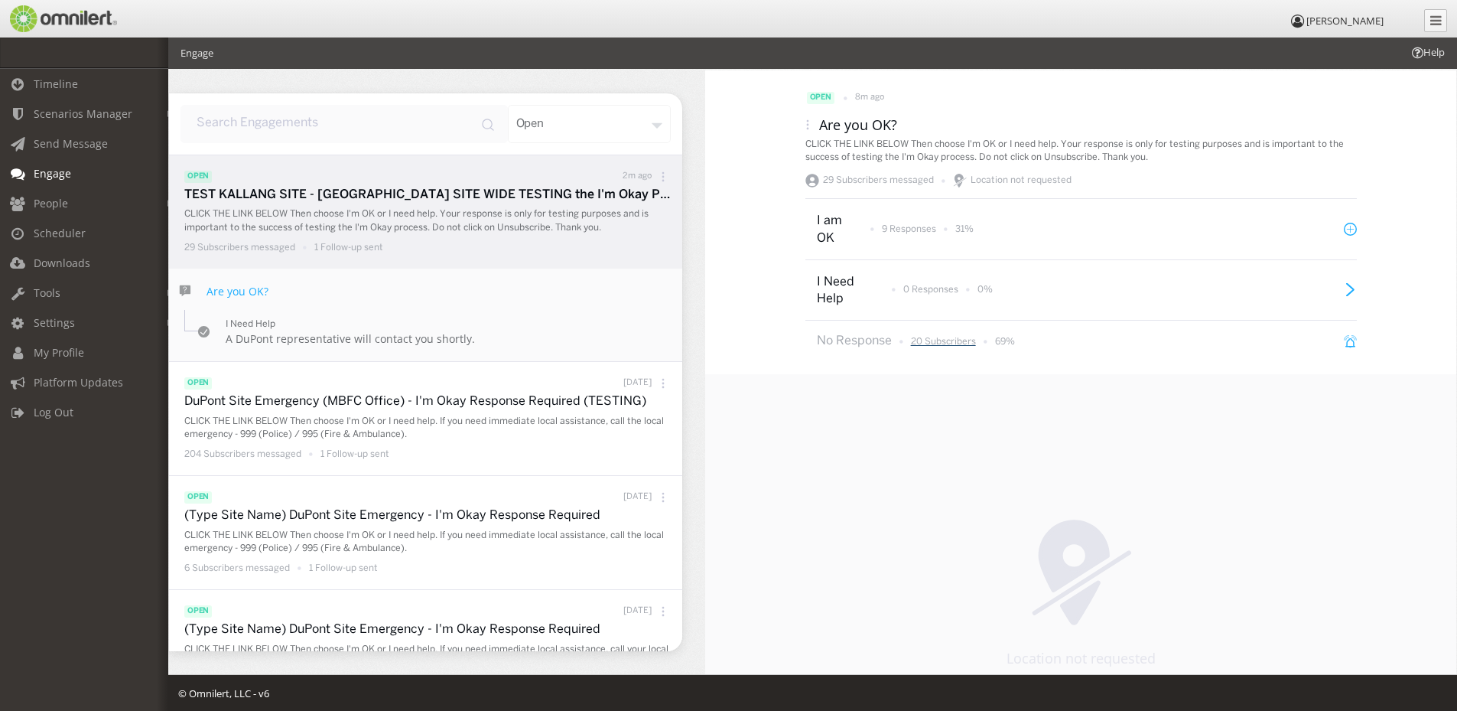
click at [944, 346] on p "20 Subscribers" at bounding box center [943, 341] width 65 height 13
